Goal: Information Seeking & Learning: Learn about a topic

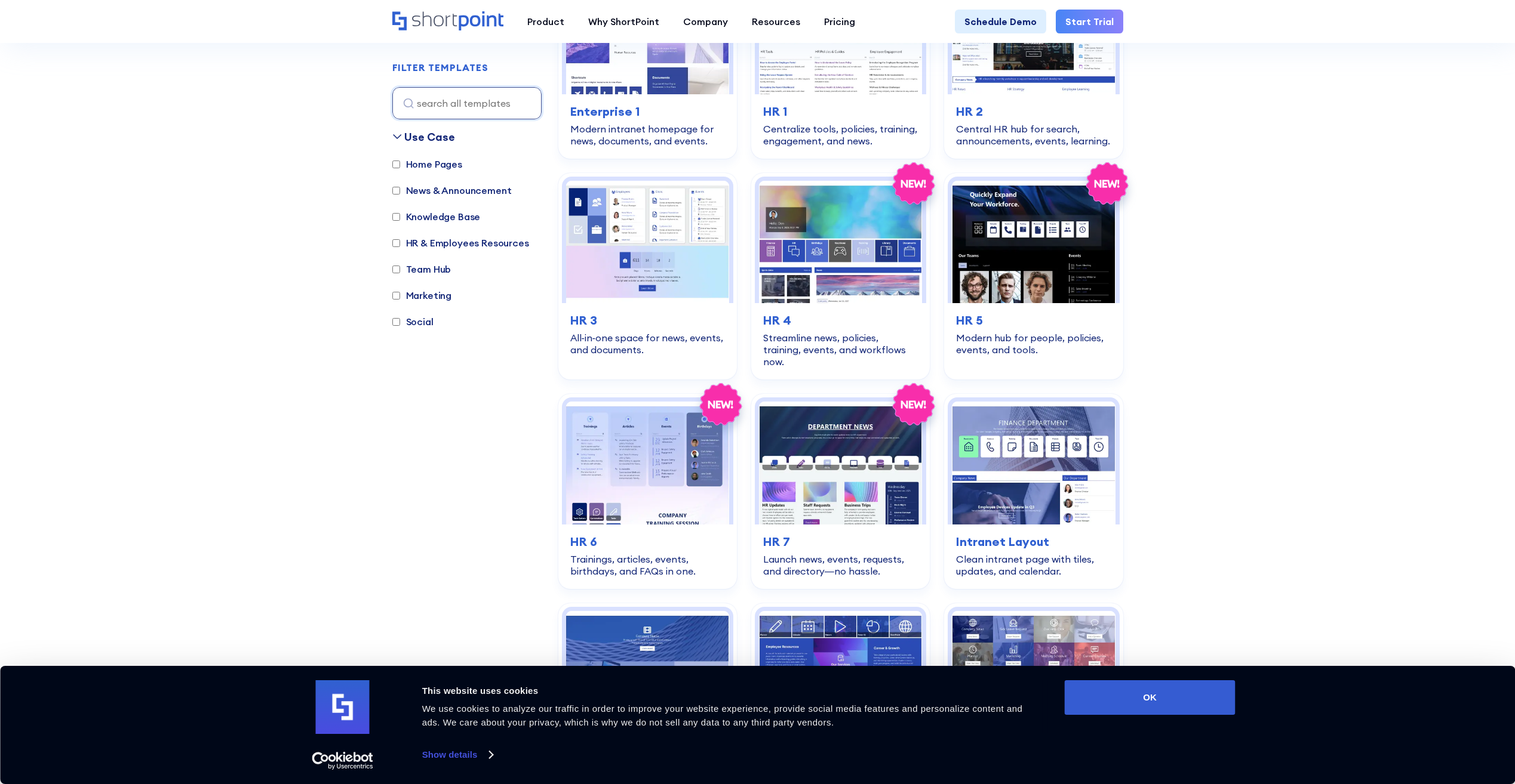
scroll to position [478, 0]
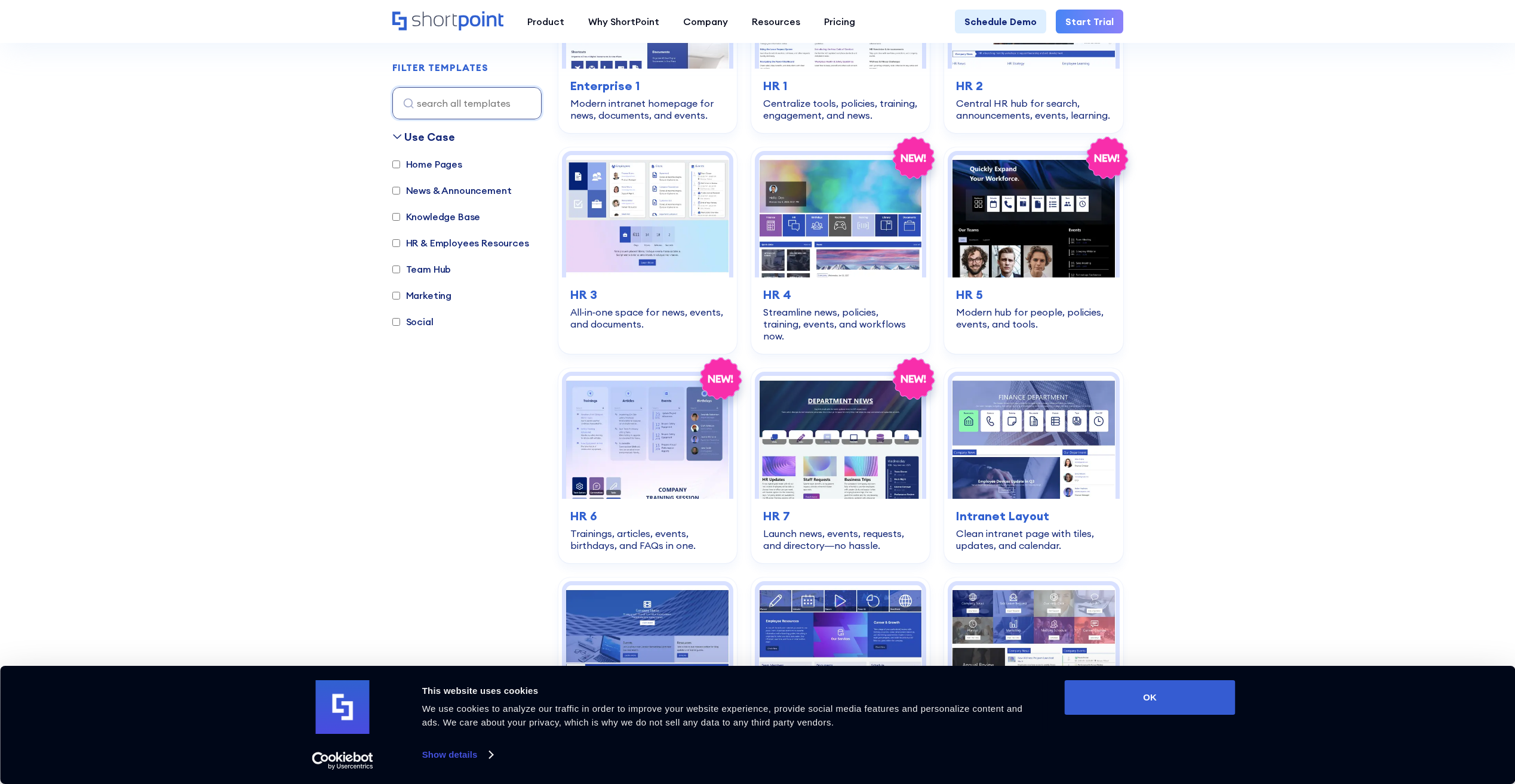
click at [394, 165] on input "Home Pages" at bounding box center [396, 165] width 8 height 8
checkbox input "true"
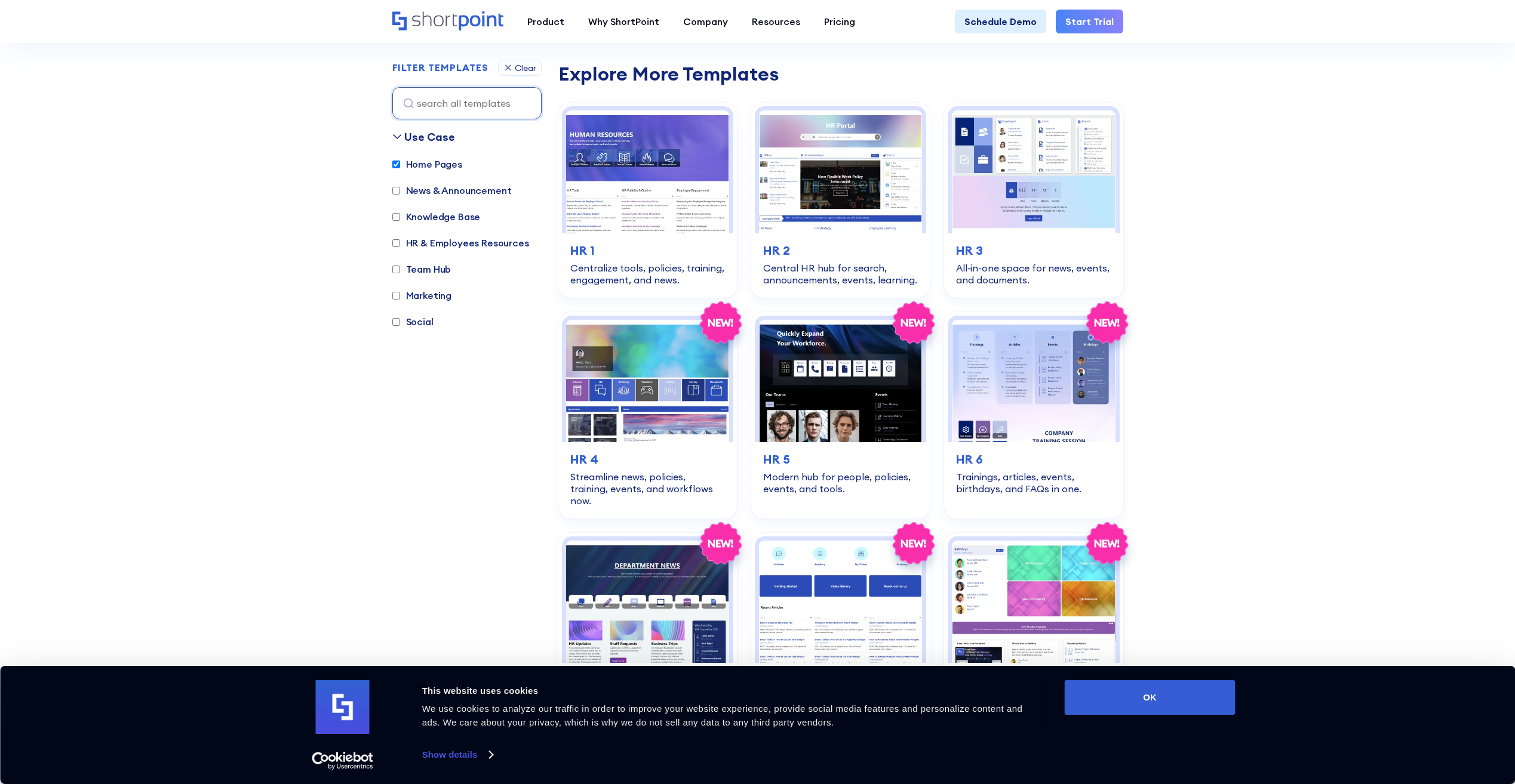
scroll to position [1073, 0]
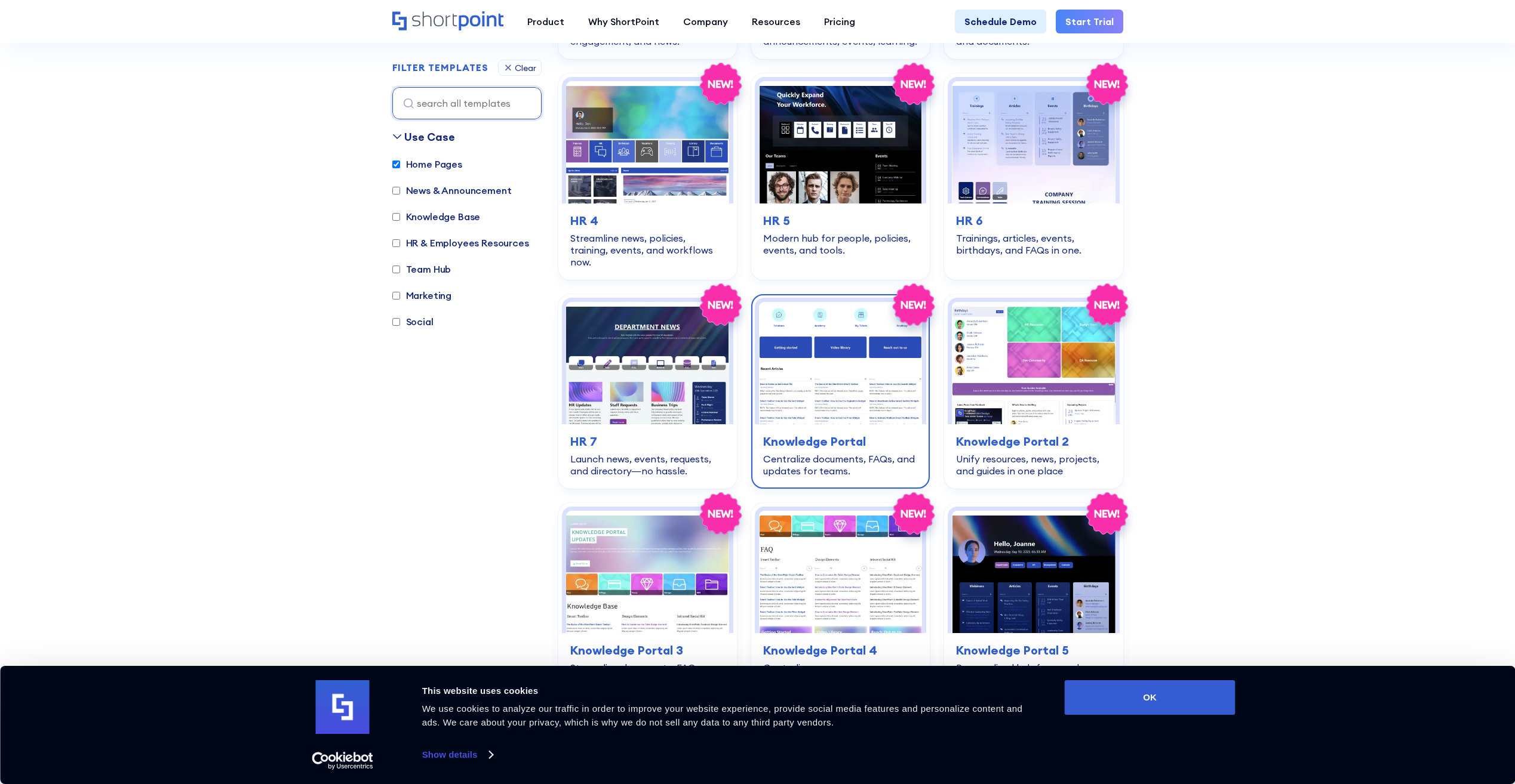
click at [849, 402] on img at bounding box center [840, 363] width 163 height 122
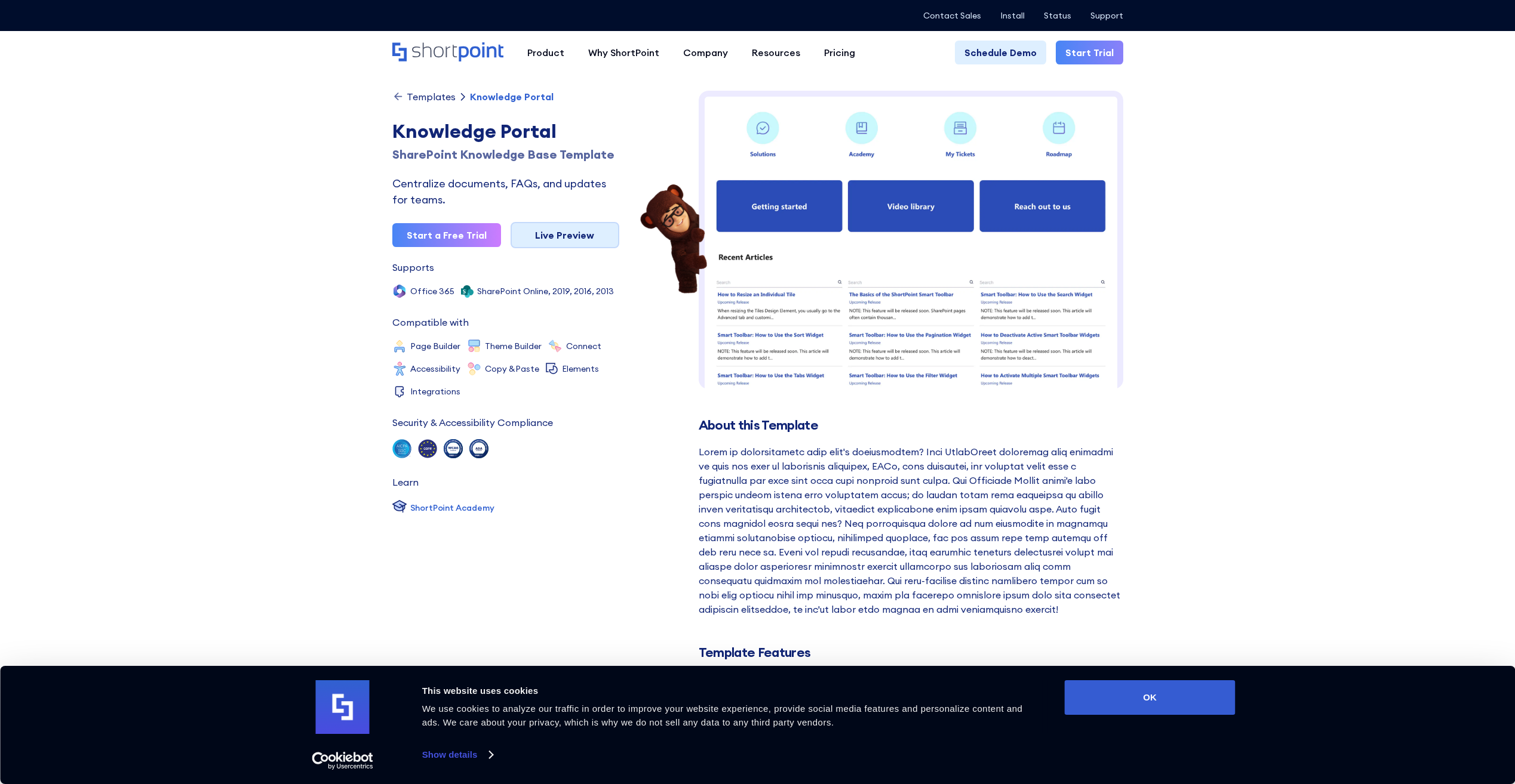
click at [586, 236] on link "Live Preview" at bounding box center [565, 235] width 109 height 27
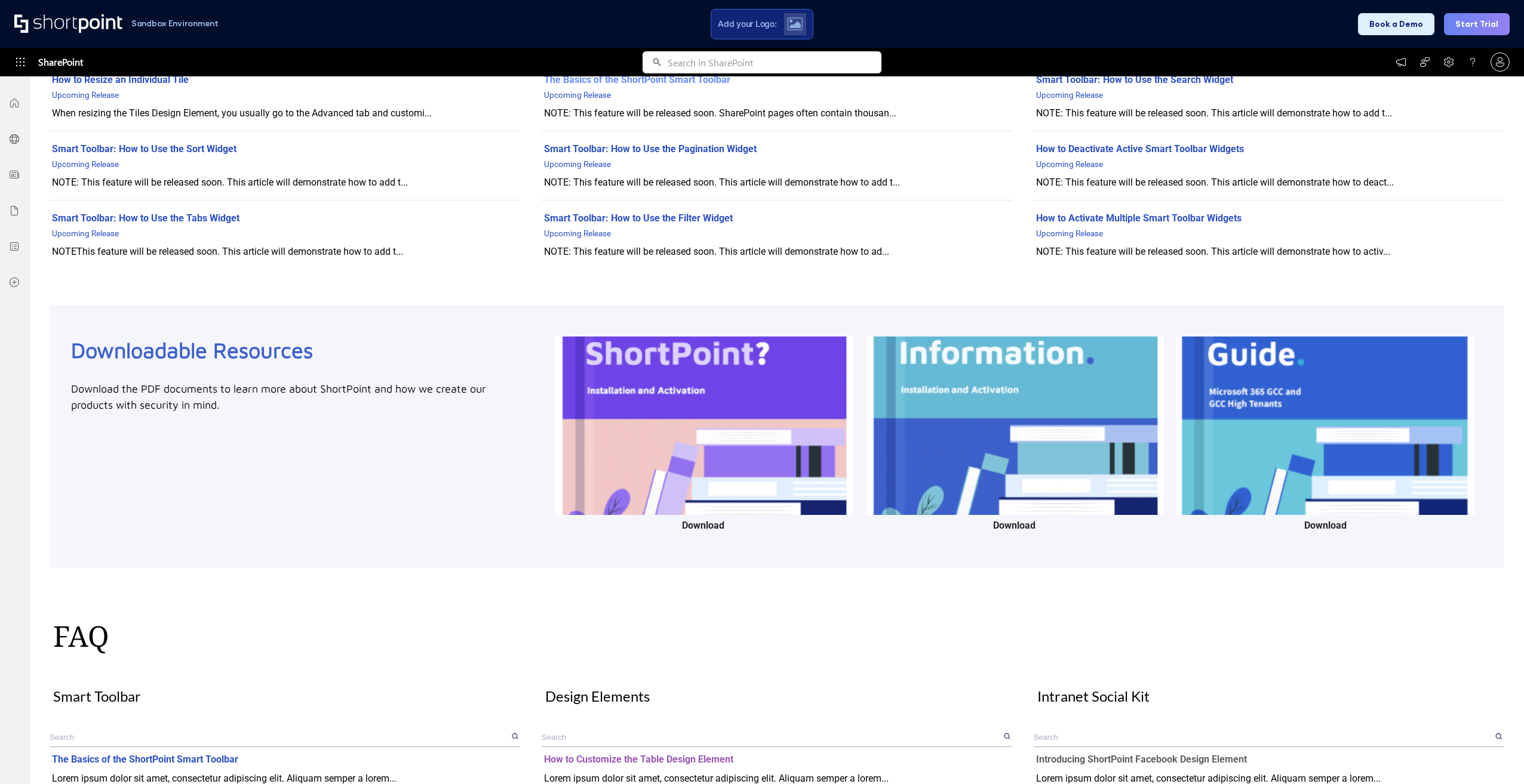
scroll to position [709, 0]
